Goal: Navigation & Orientation: Find specific page/section

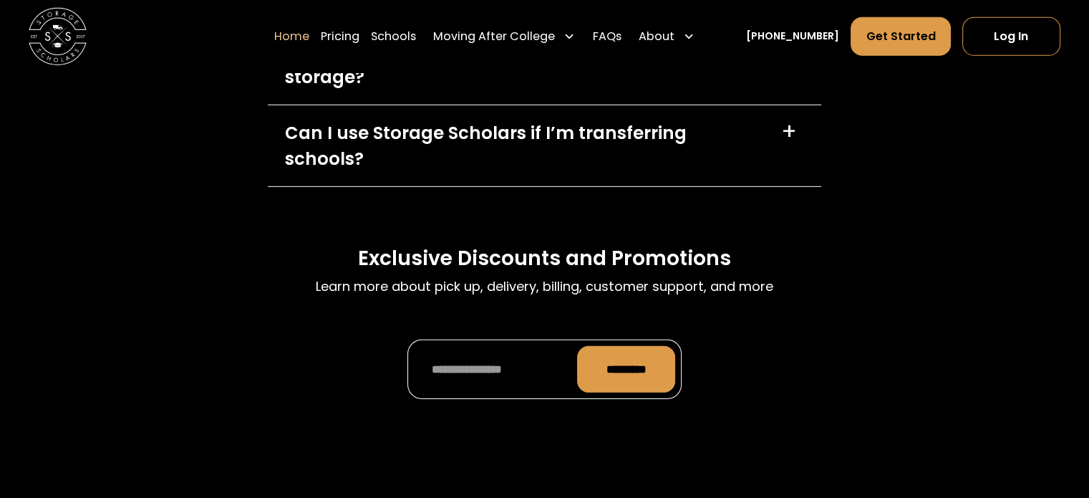
scroll to position [4962, 0]
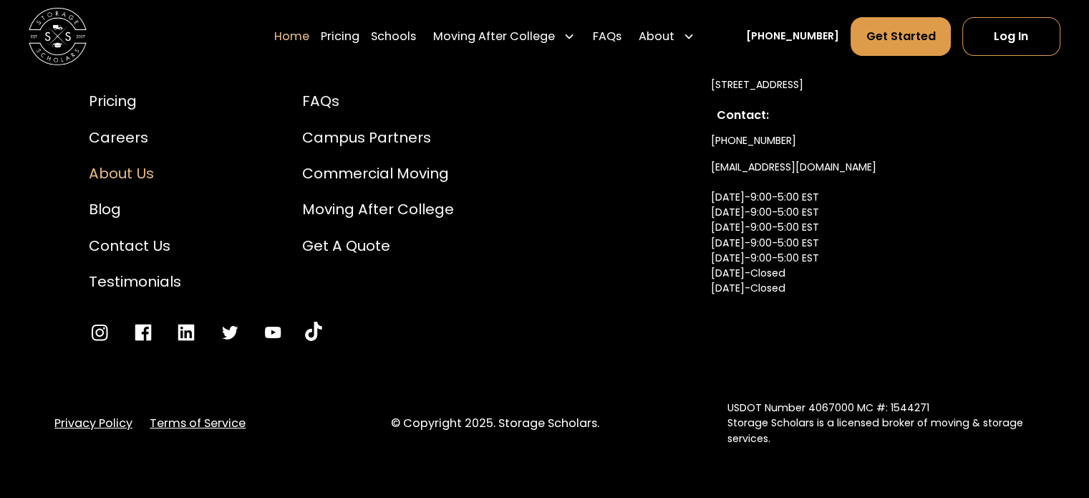
click at [147, 163] on div "About Us" at bounding box center [135, 173] width 92 height 21
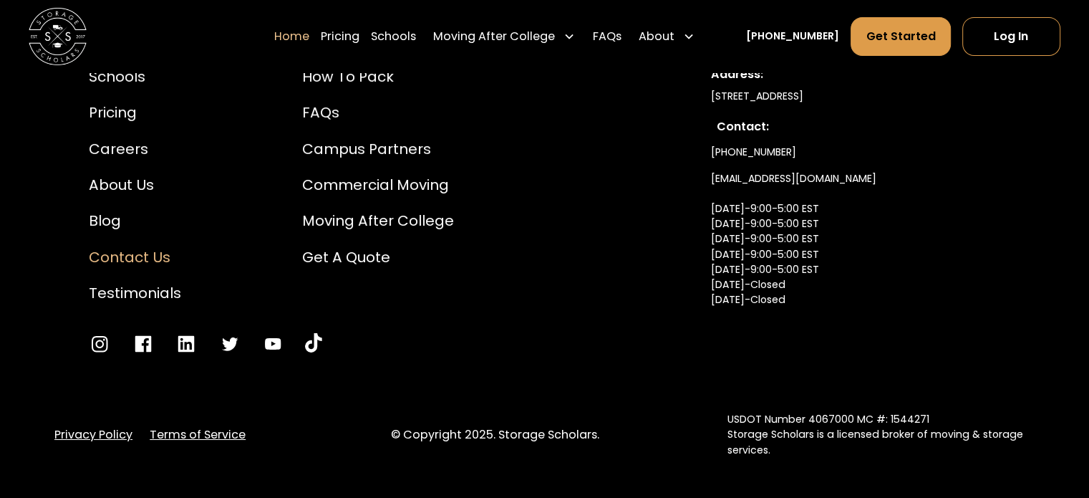
click at [120, 246] on div "Contact Us" at bounding box center [135, 256] width 92 height 21
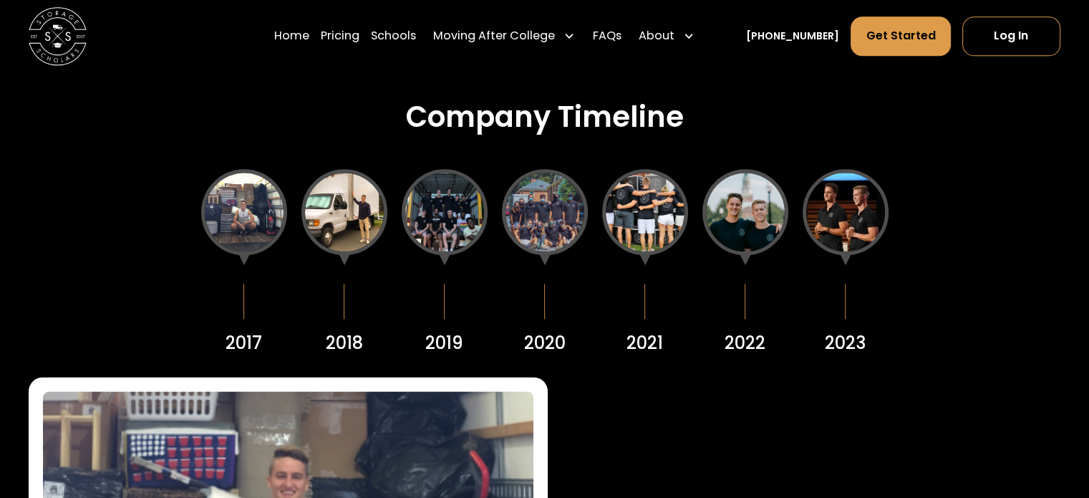
scroll to position [1647, 0]
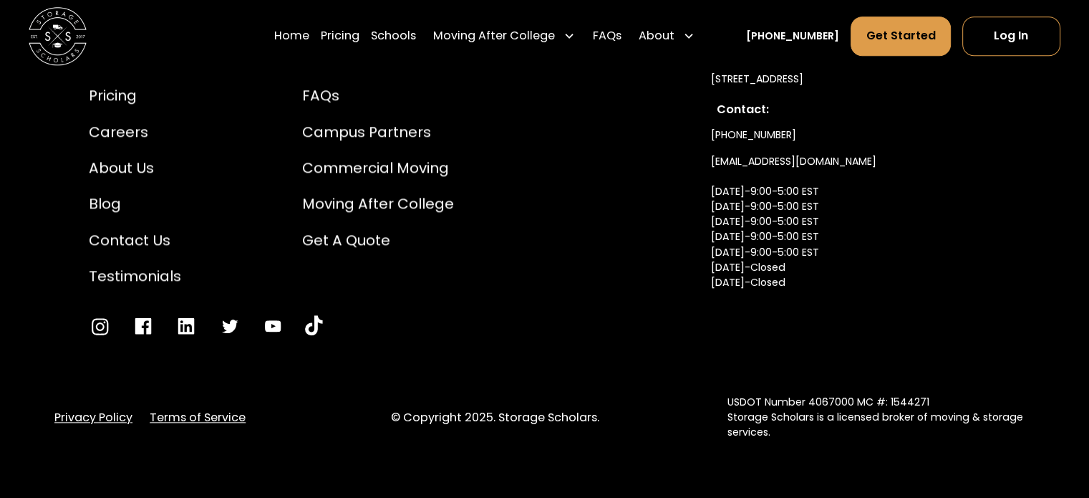
scroll to position [1414, 0]
